Goal: Information Seeking & Learning: Learn about a topic

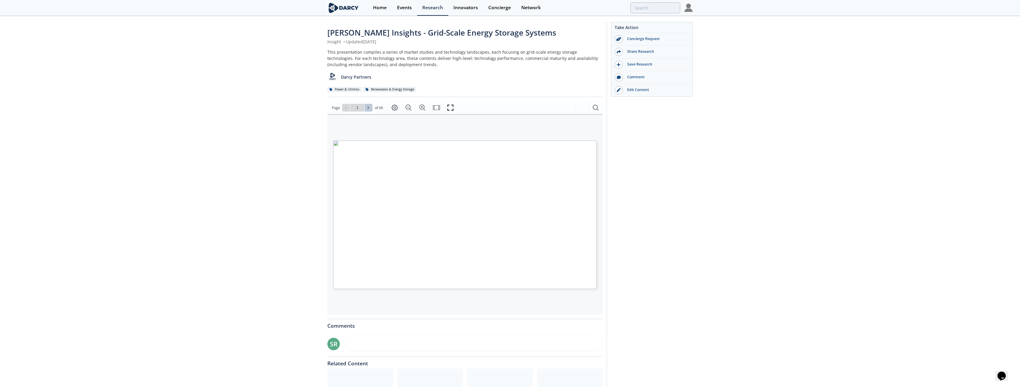
click at [369, 109] on icon at bounding box center [369, 108] width 4 height 4
type input "3"
click at [369, 109] on icon at bounding box center [369, 108] width 4 height 4
type input "4"
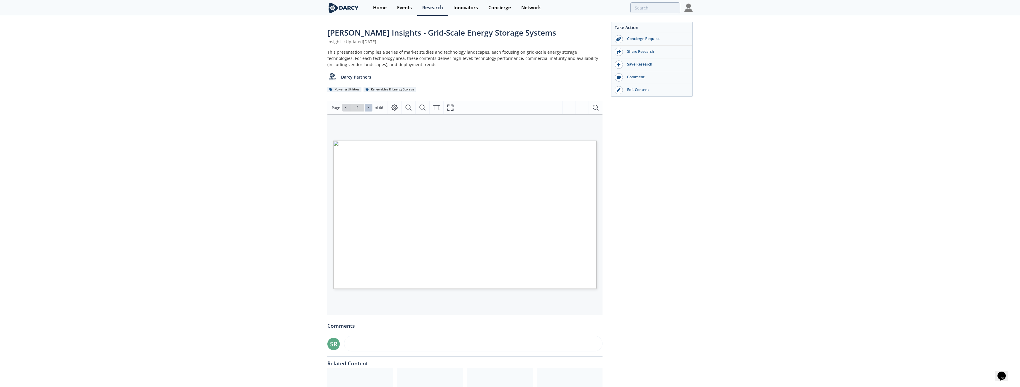
click at [369, 109] on icon at bounding box center [369, 108] width 4 height 4
type input "5"
click at [369, 109] on icon at bounding box center [369, 108] width 4 height 4
type input "6"
click at [369, 109] on icon at bounding box center [369, 108] width 4 height 4
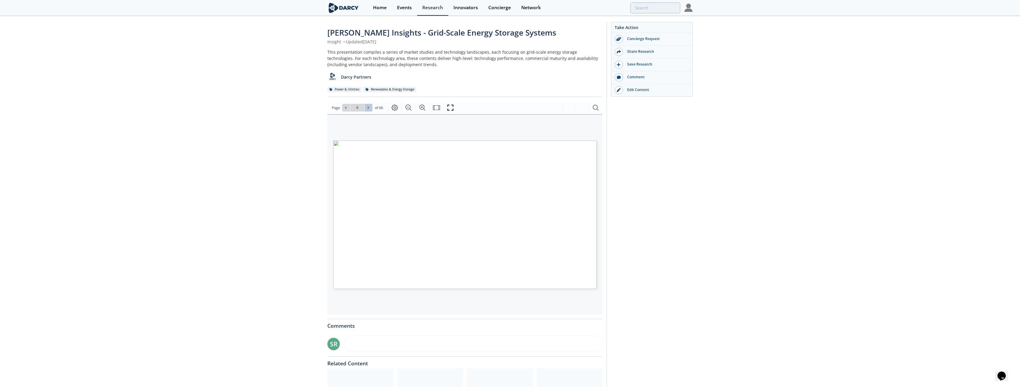
type input "7"
click at [369, 109] on icon at bounding box center [369, 108] width 4 height 4
type input "8"
click at [369, 109] on icon at bounding box center [369, 108] width 4 height 4
type input "9"
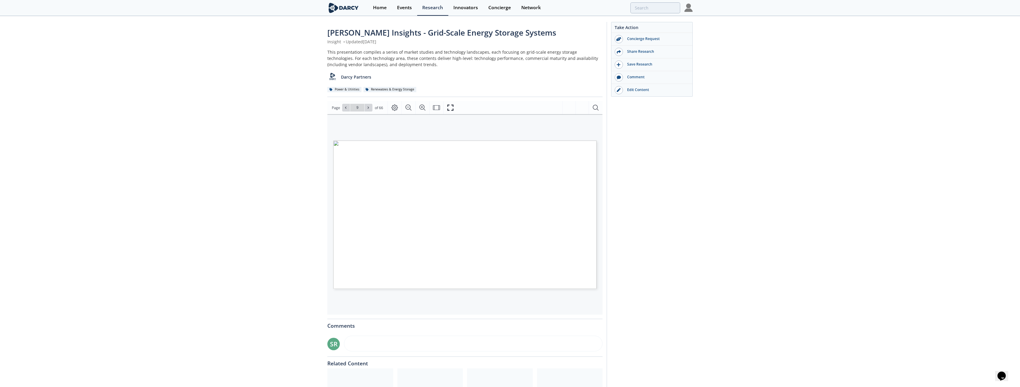
click at [369, 109] on icon at bounding box center [369, 108] width 4 height 4
type input "10"
click at [369, 109] on icon at bounding box center [369, 108] width 4 height 4
type input "11"
click at [369, 109] on icon at bounding box center [369, 108] width 4 height 4
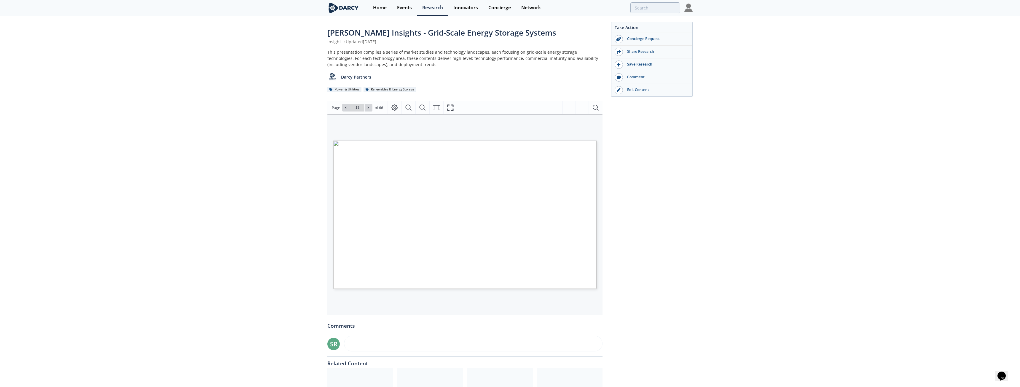
type input "12"
click at [369, 109] on icon at bounding box center [369, 108] width 4 height 4
type input "13"
click at [369, 109] on icon at bounding box center [369, 108] width 4 height 4
type input "14"
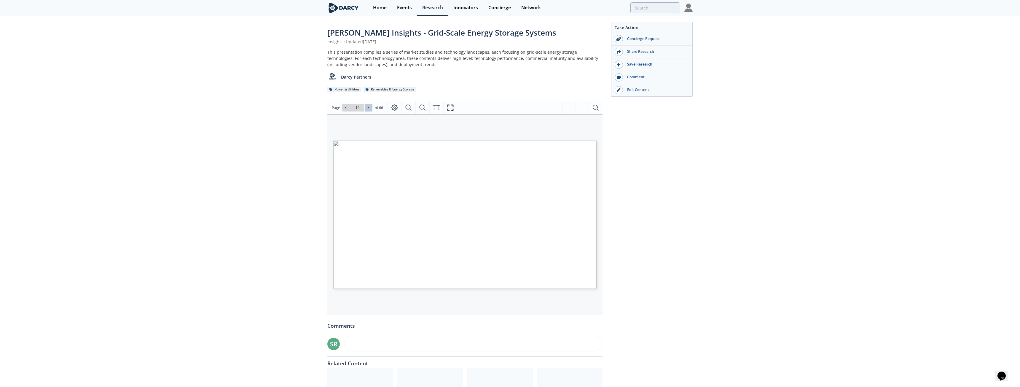
click at [369, 109] on icon at bounding box center [369, 108] width 4 height 4
type input "15"
click at [369, 109] on icon at bounding box center [369, 108] width 4 height 4
type input "16"
click at [369, 109] on icon at bounding box center [369, 108] width 4 height 4
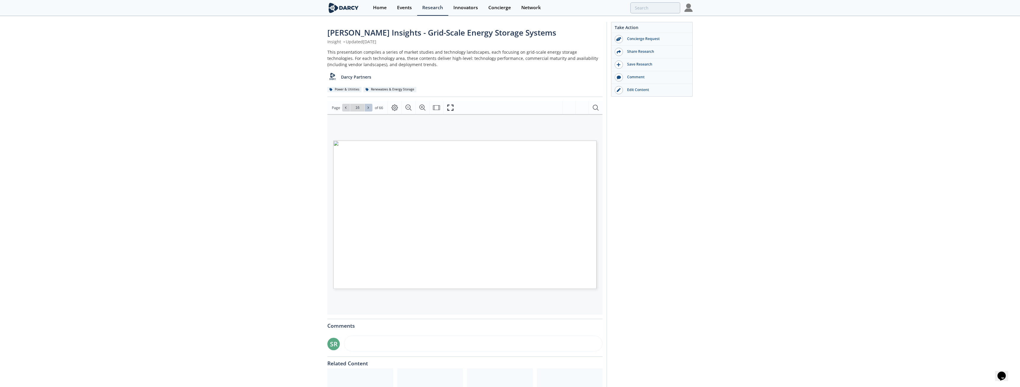
type input "17"
click at [369, 109] on icon at bounding box center [369, 108] width 4 height 4
type input "18"
click at [369, 109] on icon at bounding box center [369, 108] width 4 height 4
type input "19"
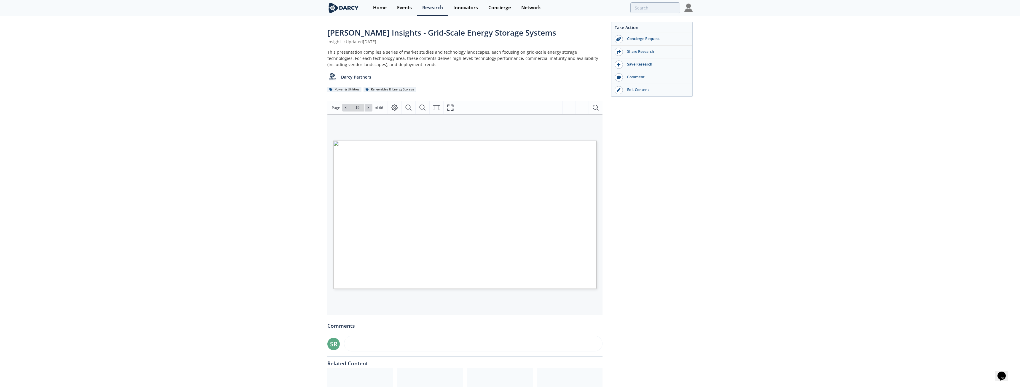
click at [369, 109] on icon at bounding box center [369, 108] width 4 height 4
type input "20"
click at [369, 110] on span at bounding box center [369, 108] width 4 height 4
type input "21"
click at [369, 110] on span at bounding box center [369, 108] width 4 height 4
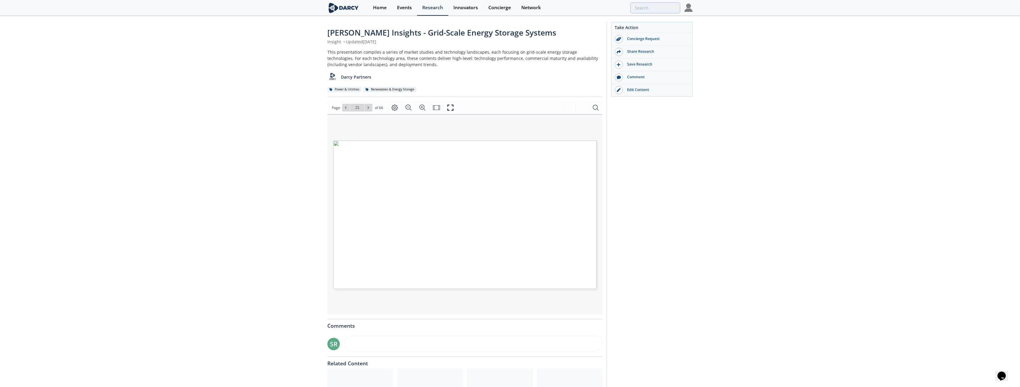
type input "22"
click at [369, 110] on button at bounding box center [369, 108] width 8 height 8
type input "23"
click at [369, 110] on button at bounding box center [369, 108] width 8 height 8
type input "24"
